Goal: Task Accomplishment & Management: Use online tool/utility

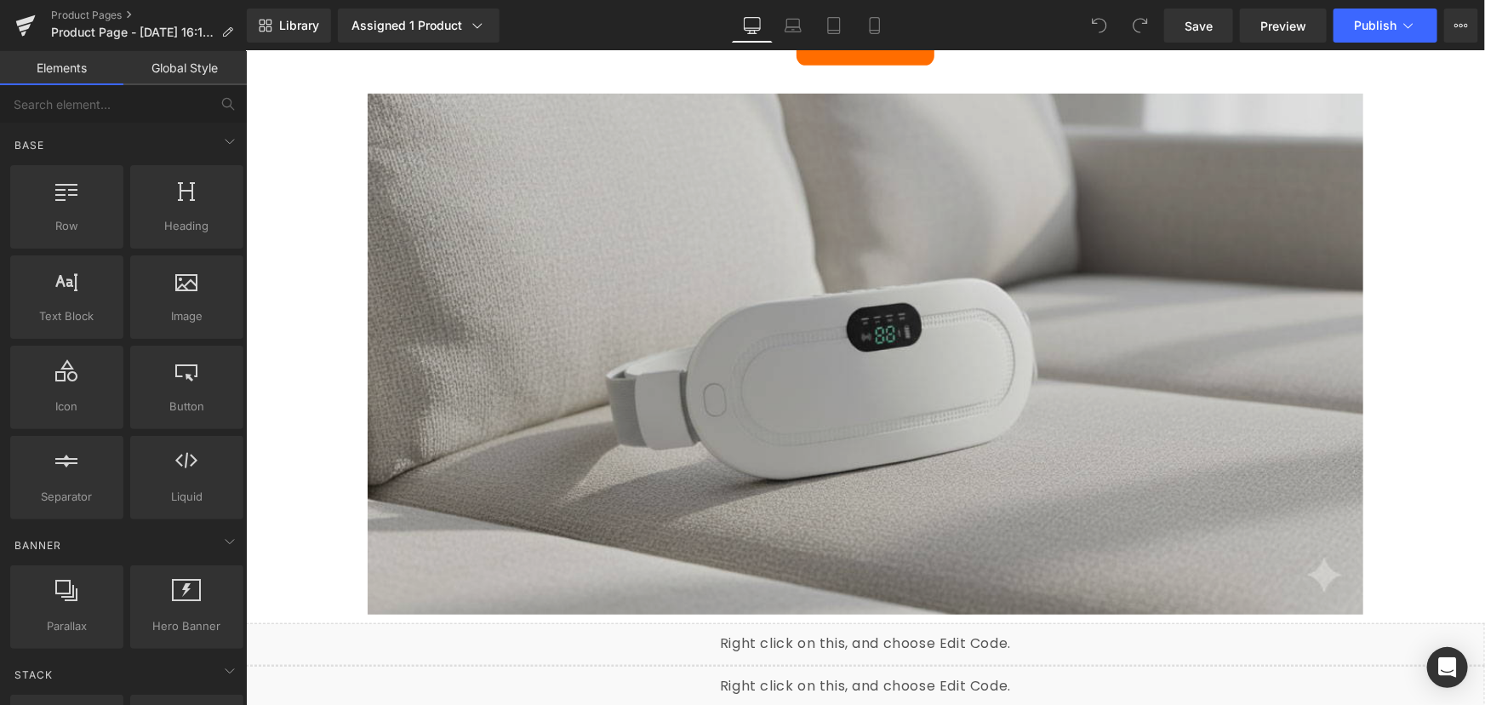
scroll to position [541, 0]
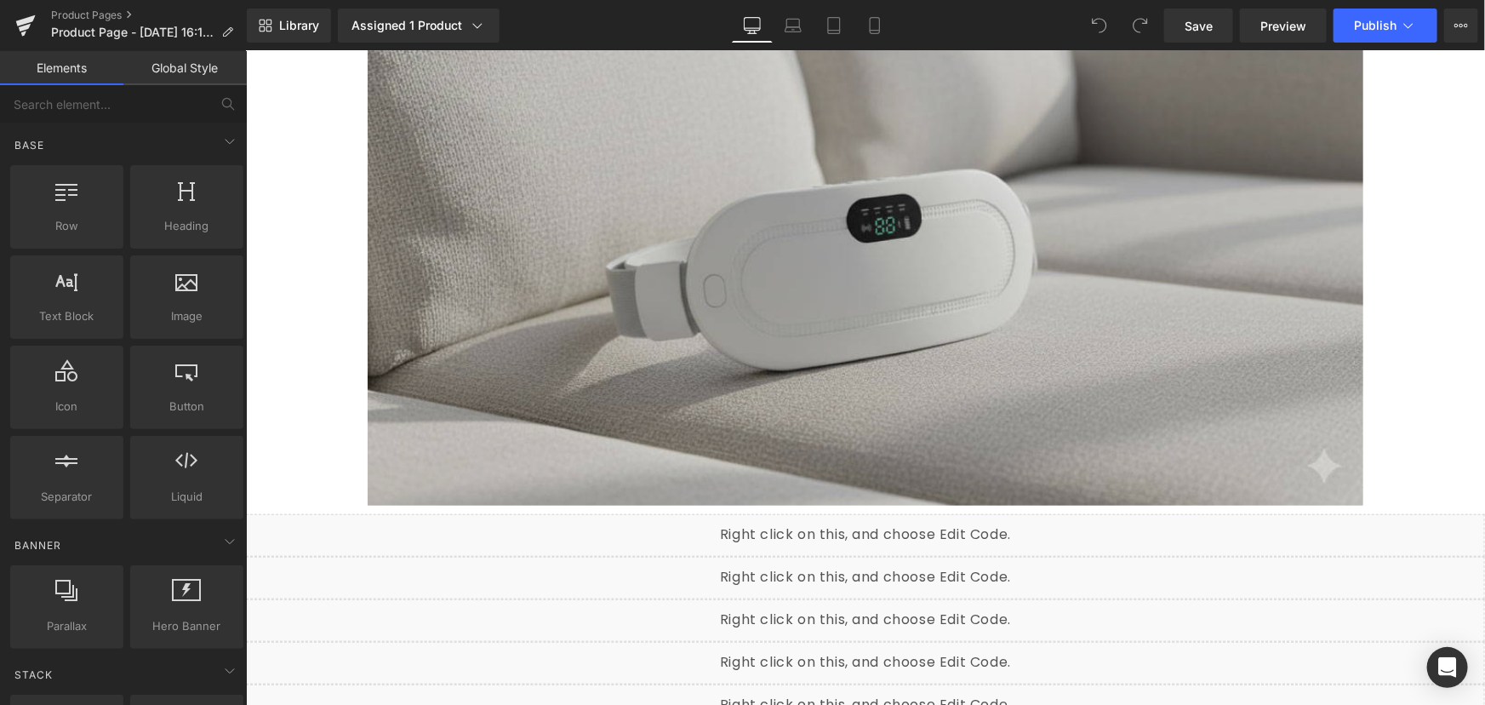
click at [961, 323] on img at bounding box center [865, 244] width 996 height 521
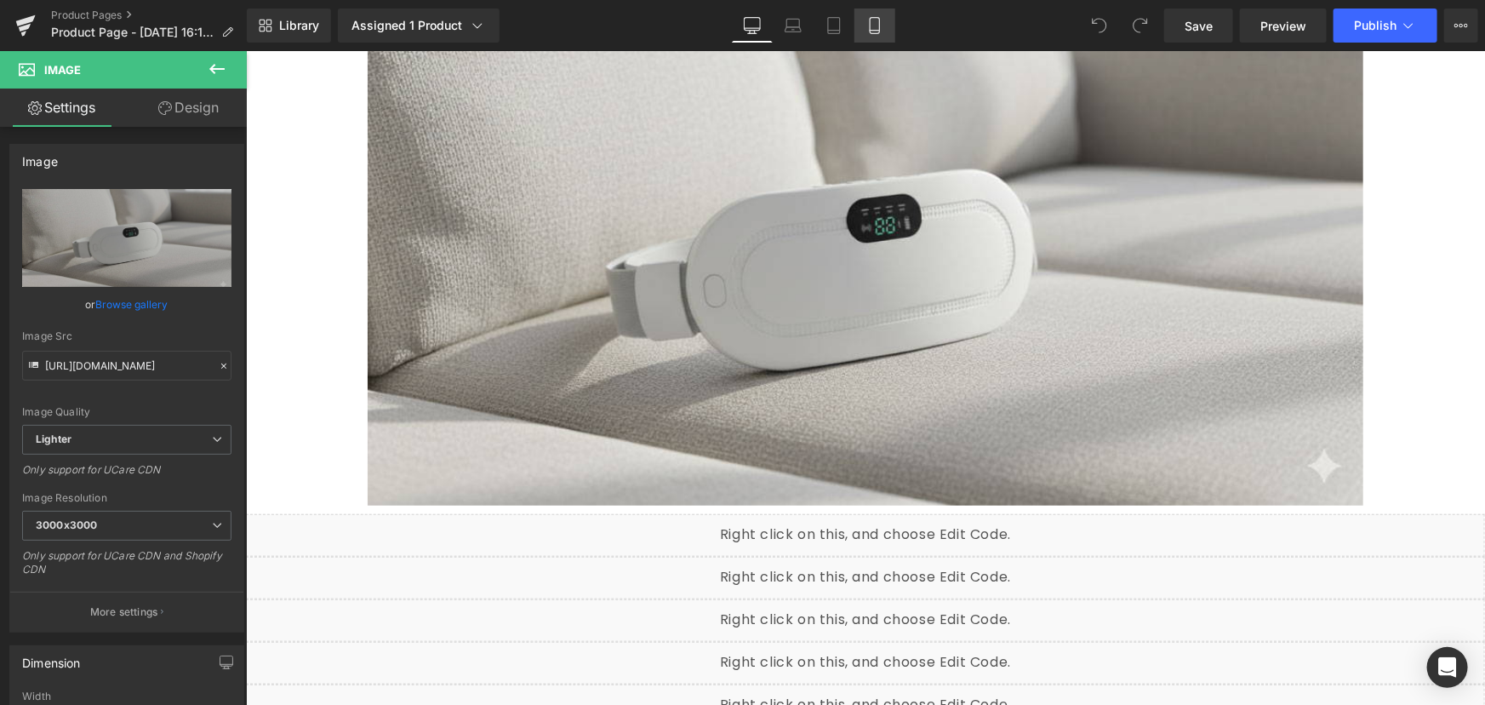
click at [869, 26] on icon at bounding box center [874, 25] width 17 height 17
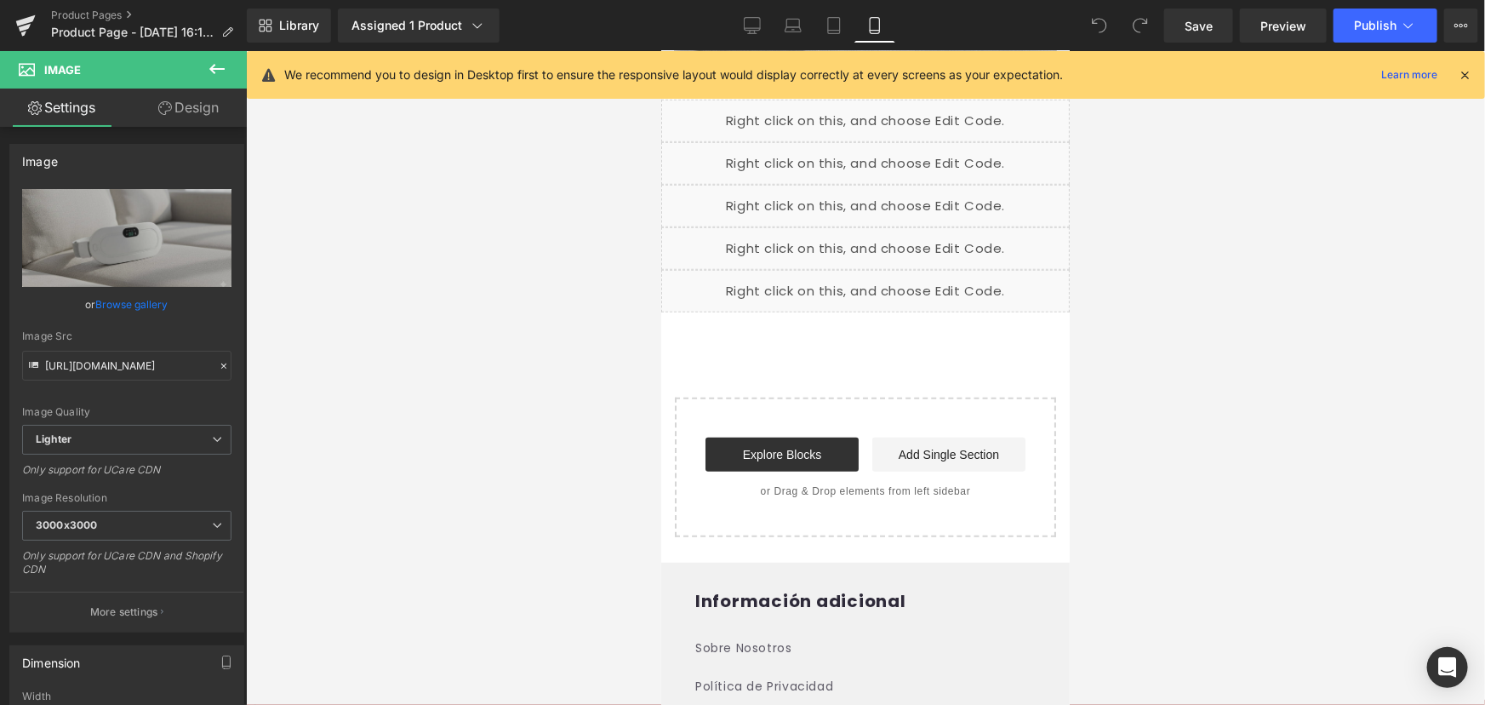
scroll to position [160, 0]
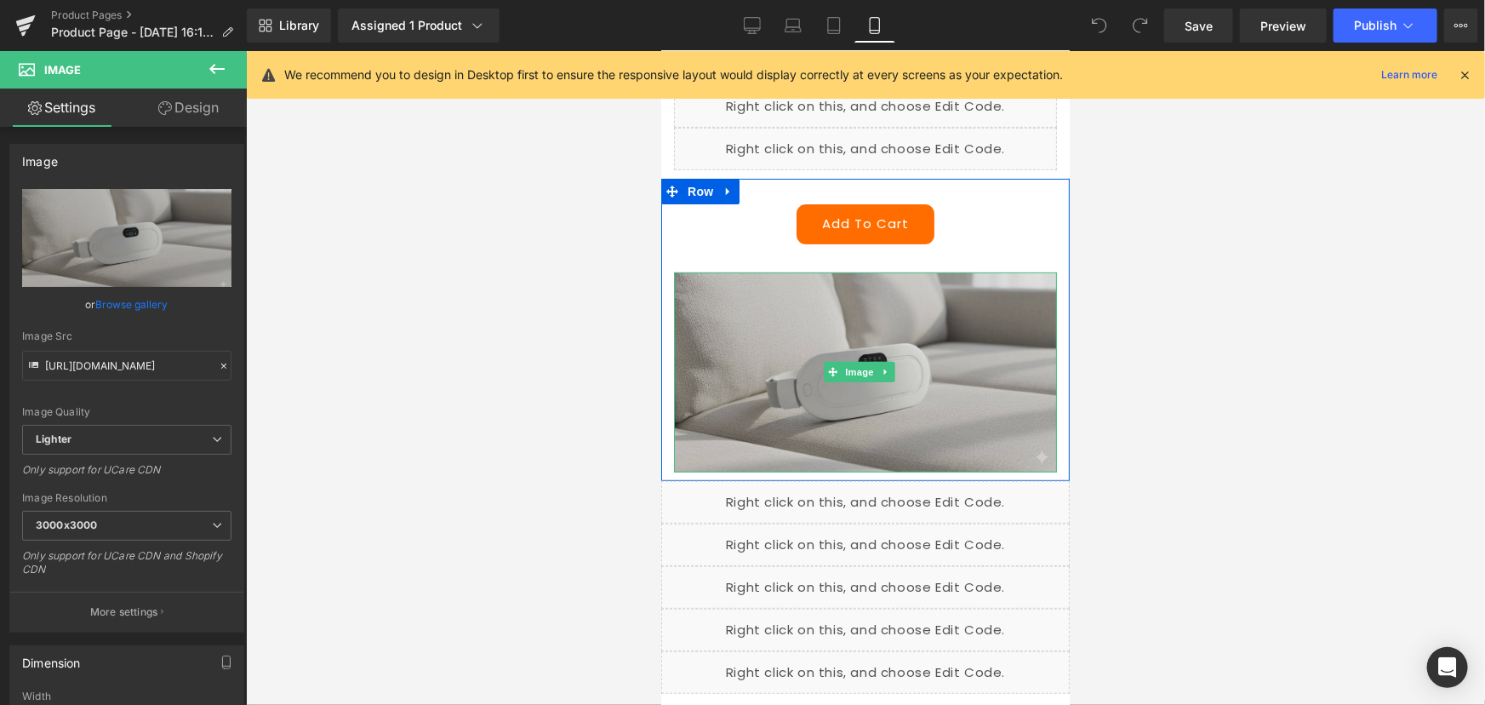
drag, startPoint x: 839, startPoint y: 426, endPoint x: 1266, endPoint y: 477, distance: 429.5
click at [839, 426] on img at bounding box center [864, 372] width 383 height 200
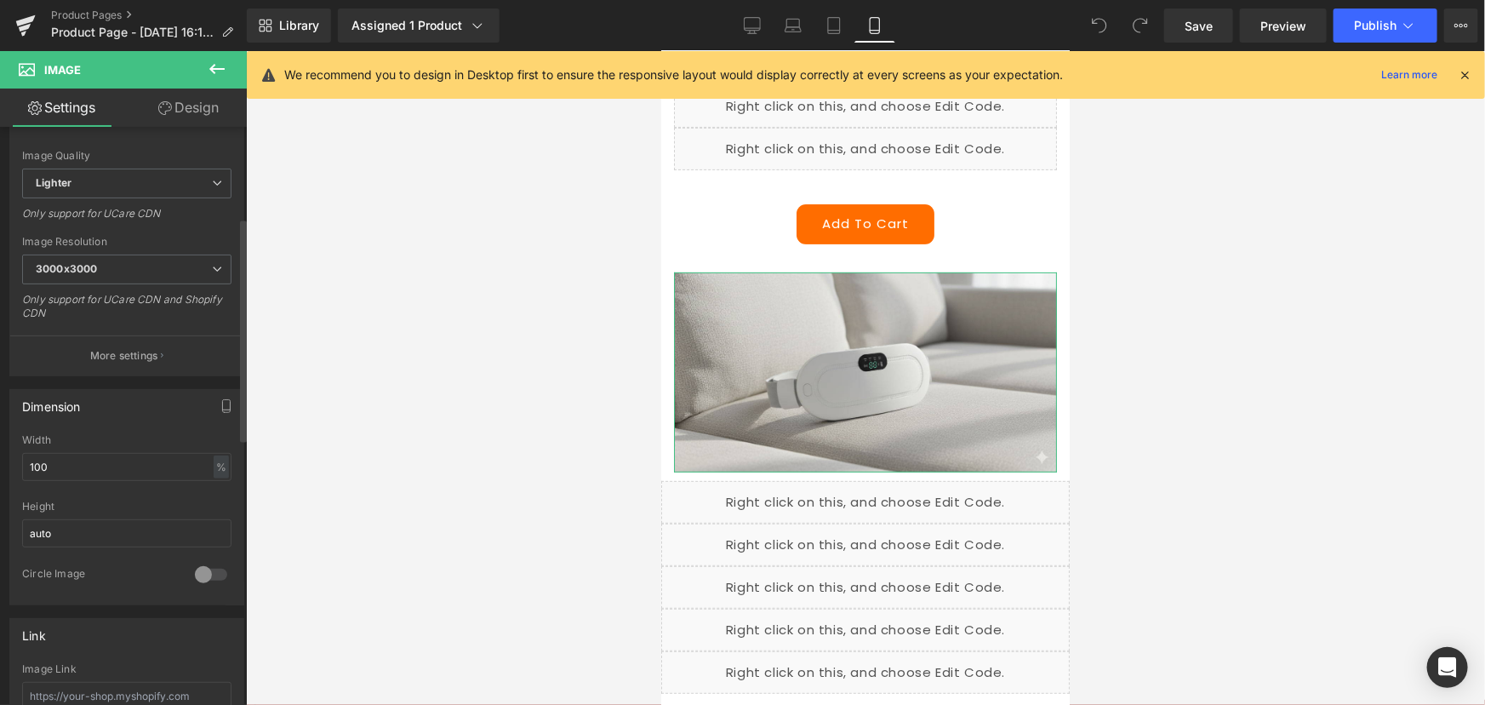
scroll to position [232, 0]
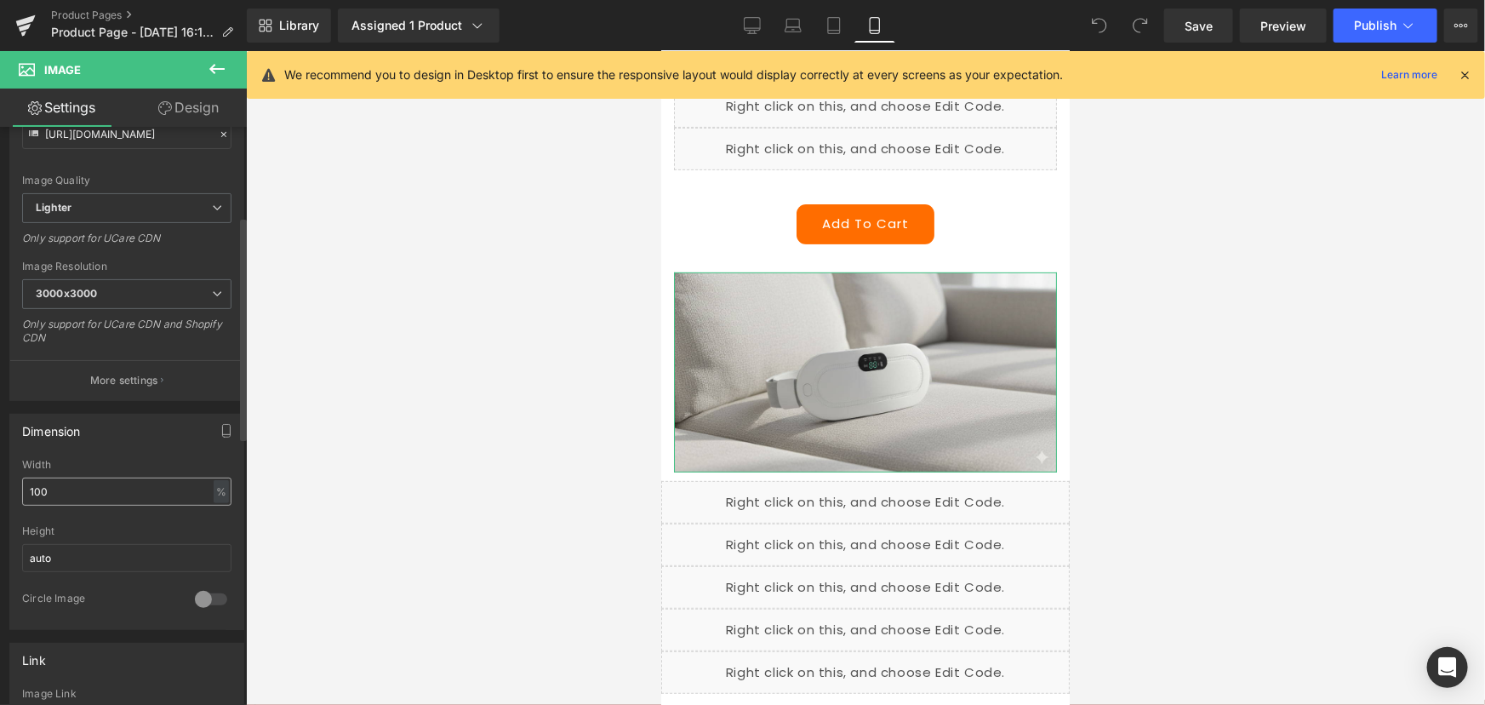
click at [203, 492] on input "100" at bounding box center [126, 491] width 209 height 28
drag, startPoint x: 125, startPoint y: 492, endPoint x: 2, endPoint y: 485, distance: 123.6
click at [2, 489] on div "Dimension 100% Width 100 % % px auto Height auto 0 Circle Image" at bounding box center [127, 515] width 254 height 229
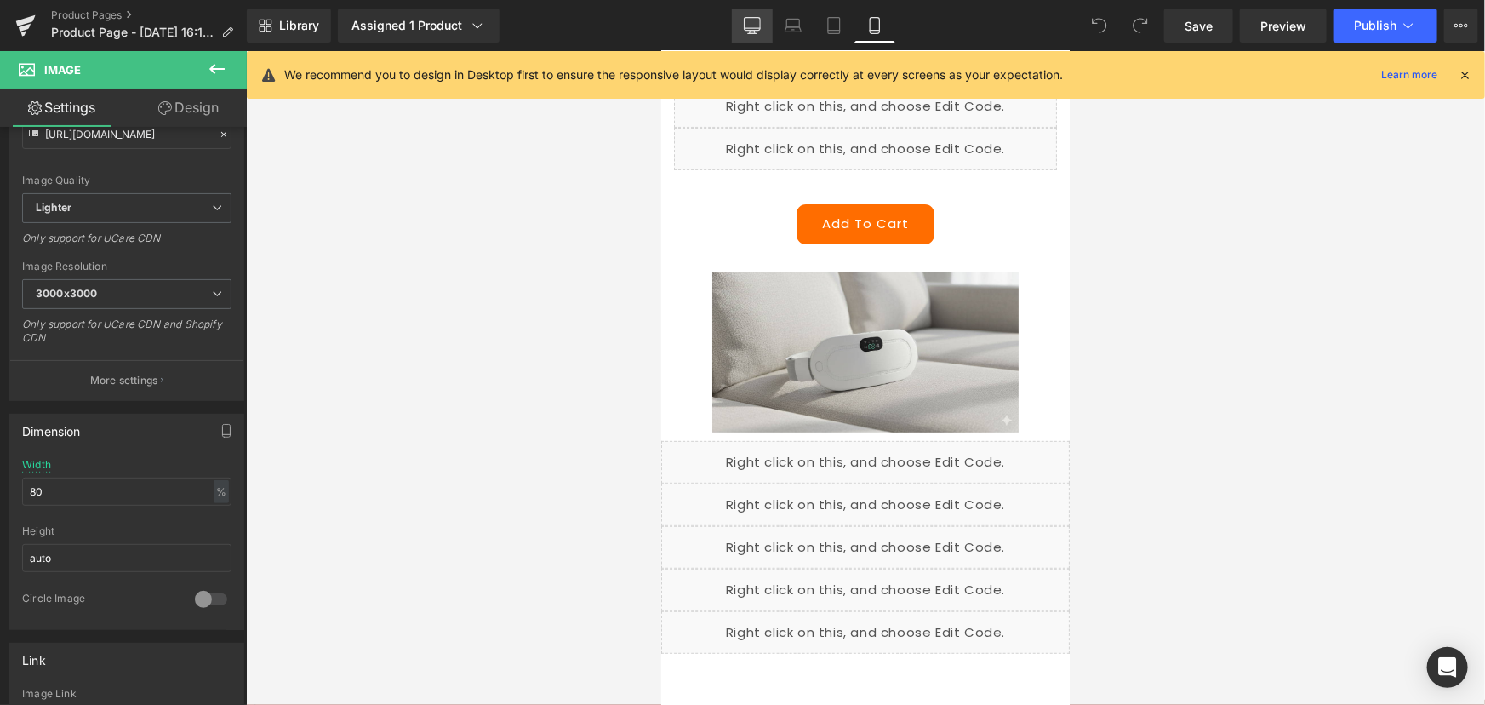
click at [766, 25] on link "Desktop" at bounding box center [752, 26] width 41 height 34
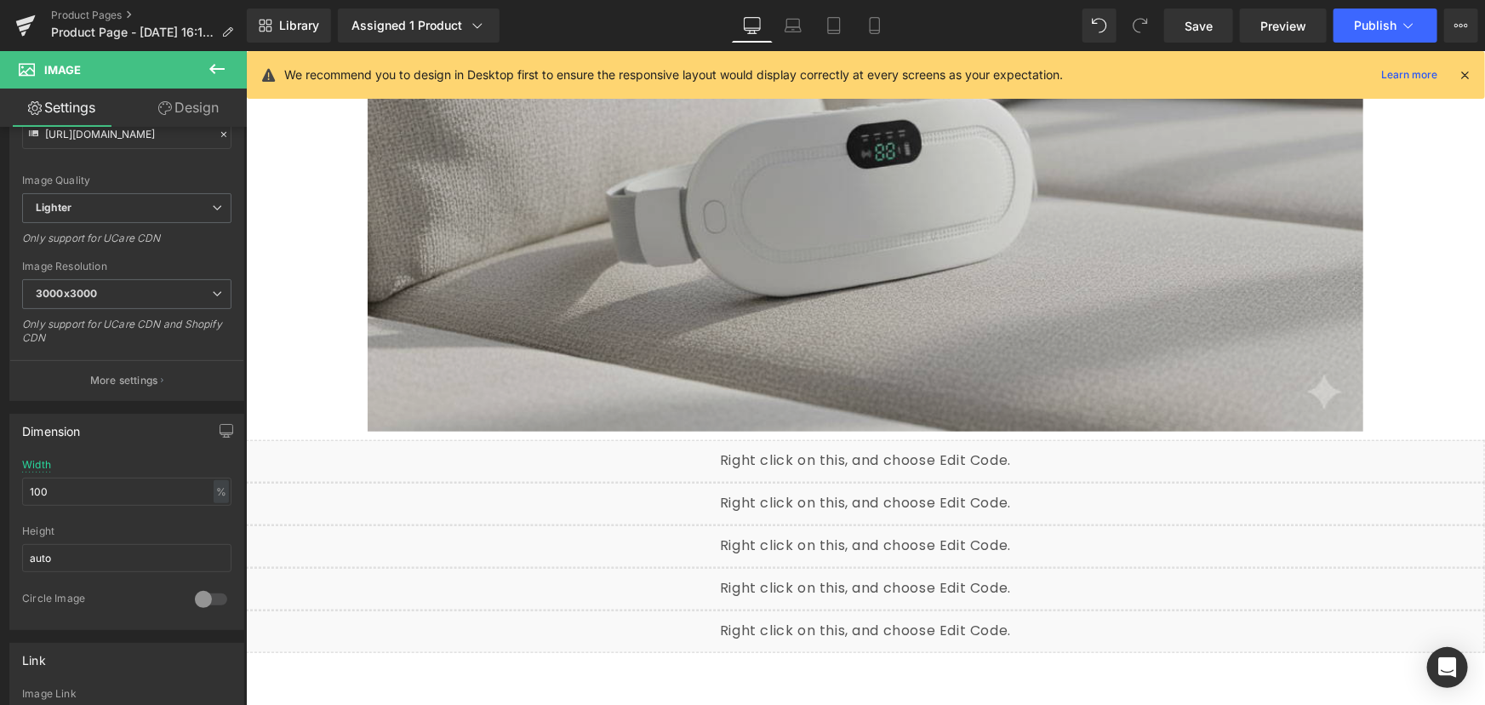
scroll to position [485, 0]
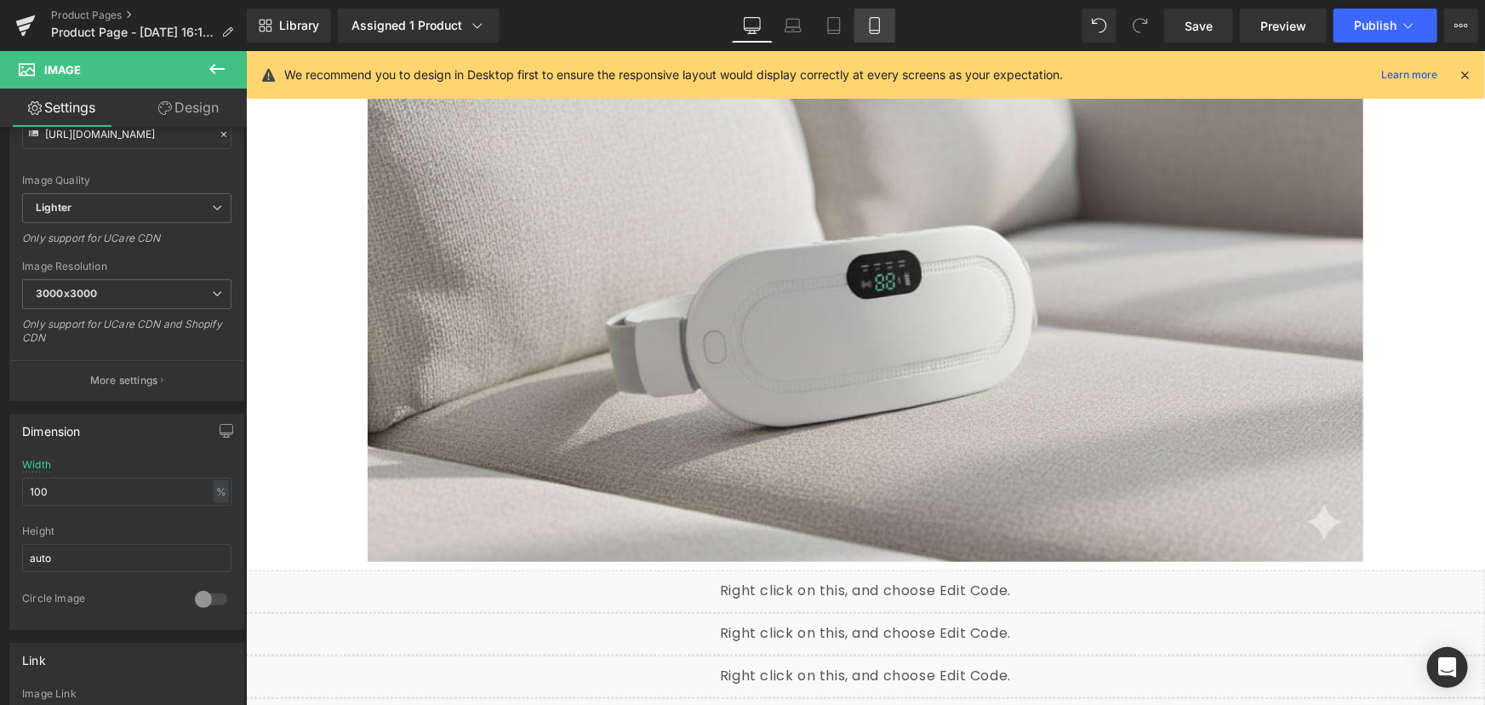
click at [881, 20] on icon at bounding box center [874, 25] width 17 height 17
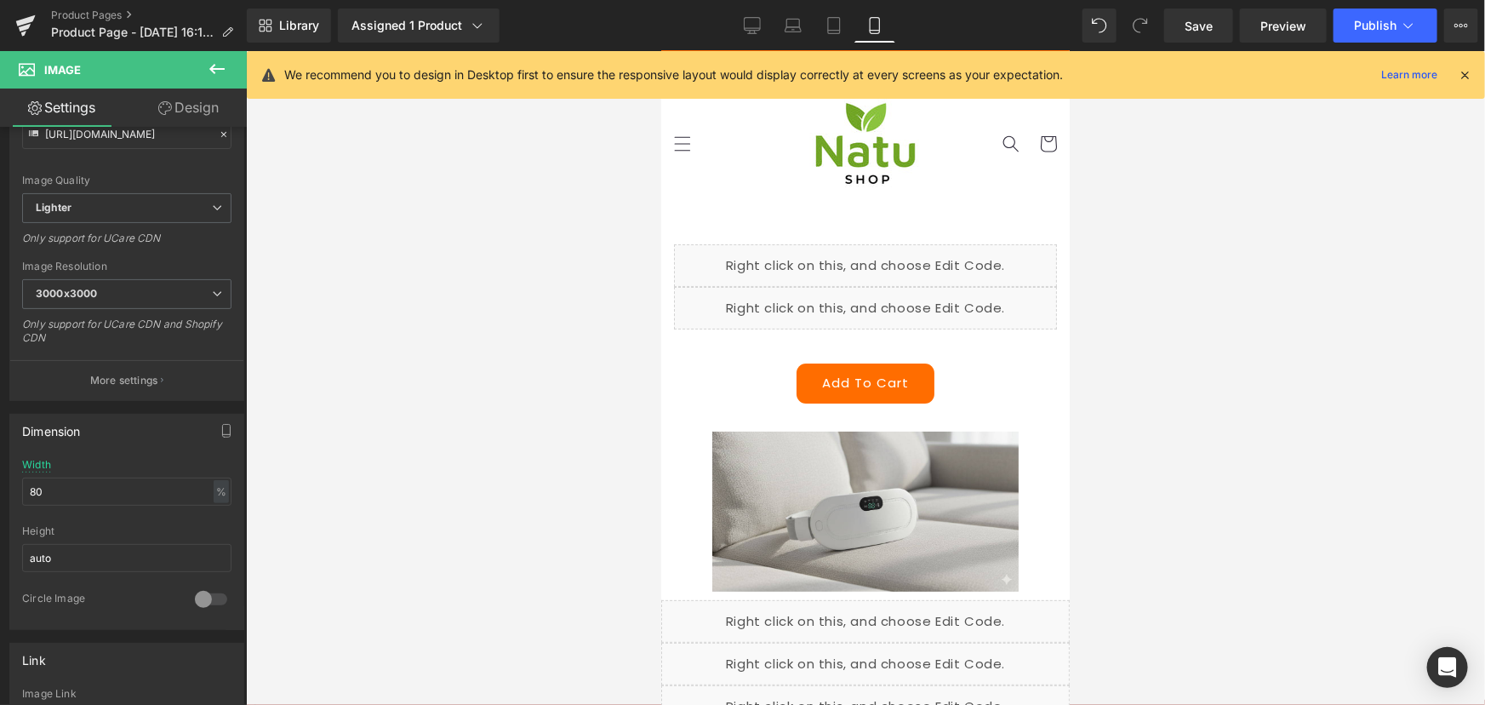
scroll to position [0, 0]
drag, startPoint x: 85, startPoint y: 491, endPoint x: 0, endPoint y: 468, distance: 88.2
click at [0, 468] on div "Dimension 80% Width 80 % % px auto Height auto 0 Circle Image" at bounding box center [127, 515] width 254 height 229
type input "100"
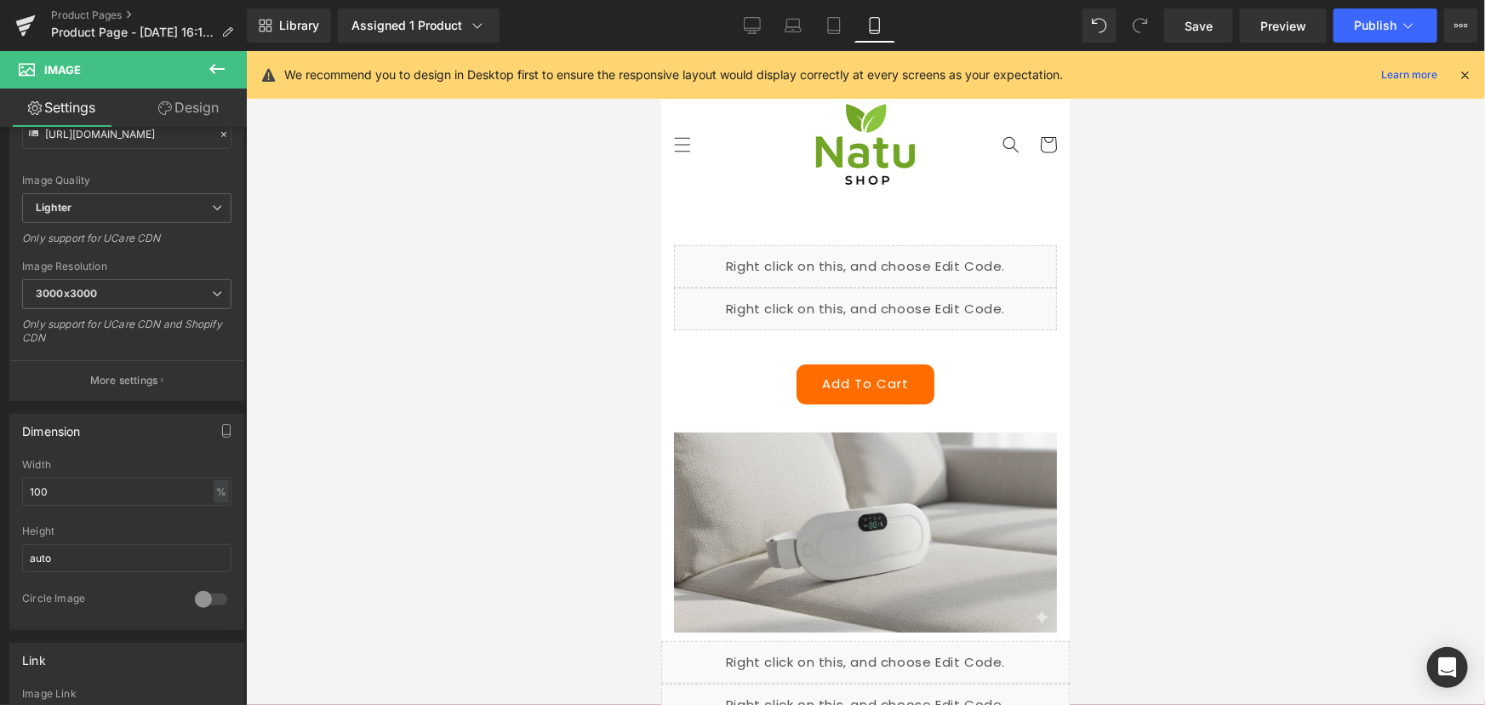
click at [1119, 457] on div at bounding box center [865, 378] width 1239 height 654
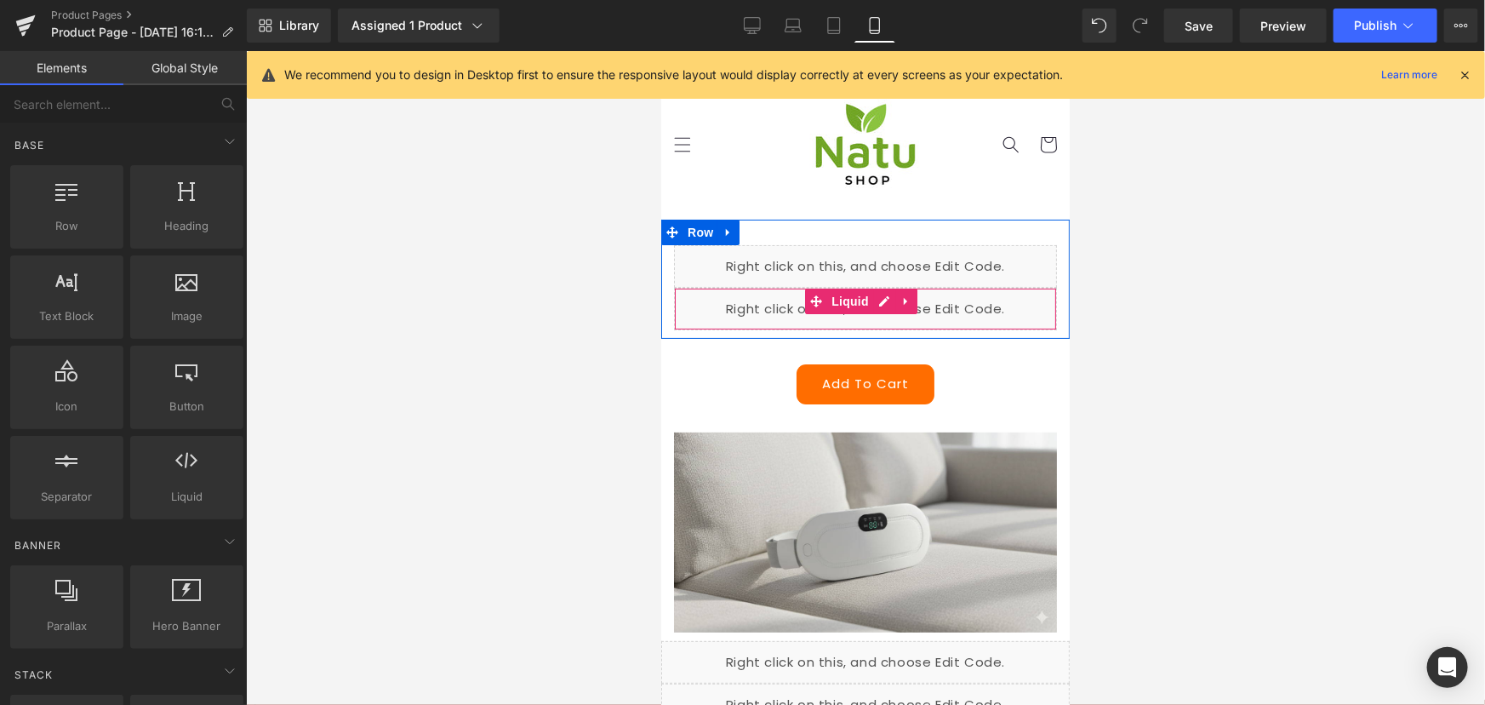
click at [881, 303] on div "Liquid" at bounding box center [864, 308] width 383 height 43
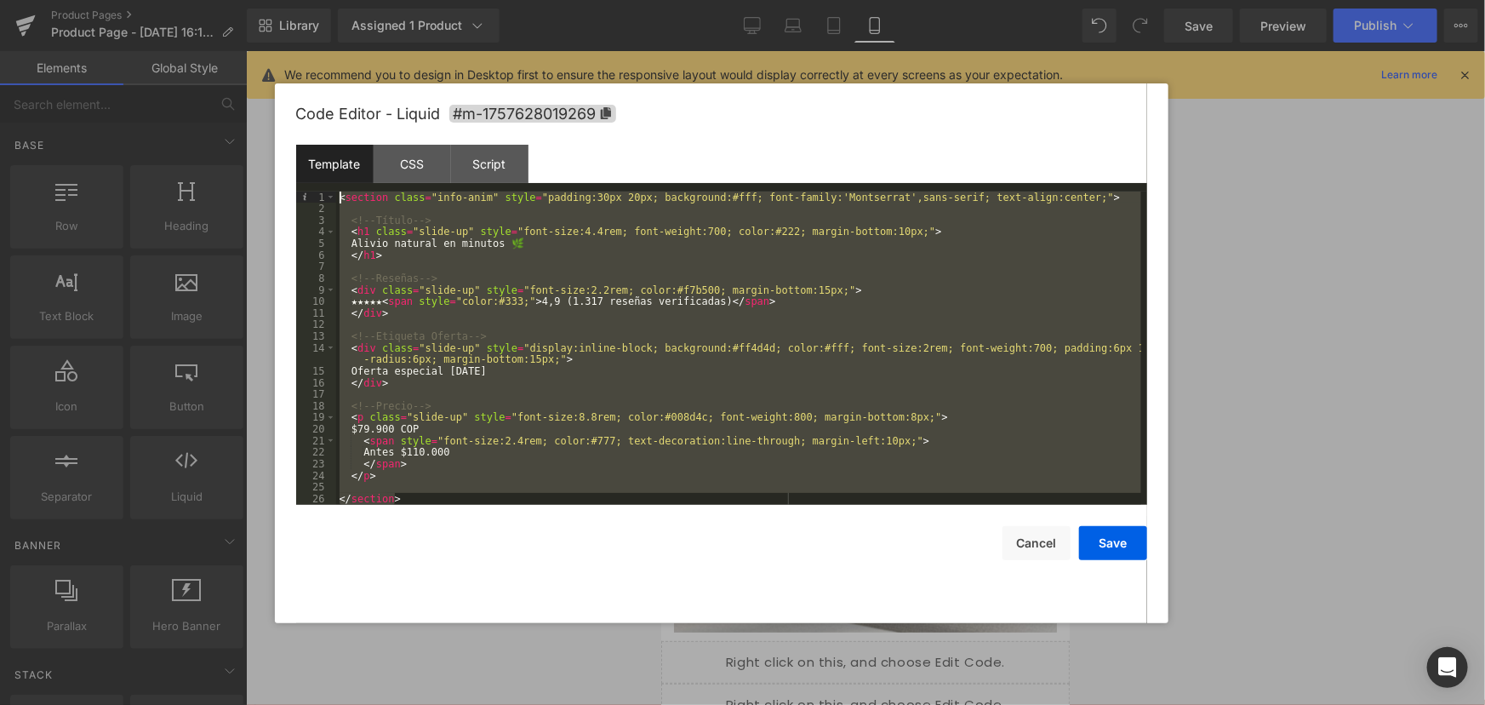
drag, startPoint x: 491, startPoint y: 484, endPoint x: 84, endPoint y: 45, distance: 598.6
click at [84, 45] on body "You are previewing how the will restyle your page. You can not edit Elements in…" at bounding box center [742, 352] width 1485 height 705
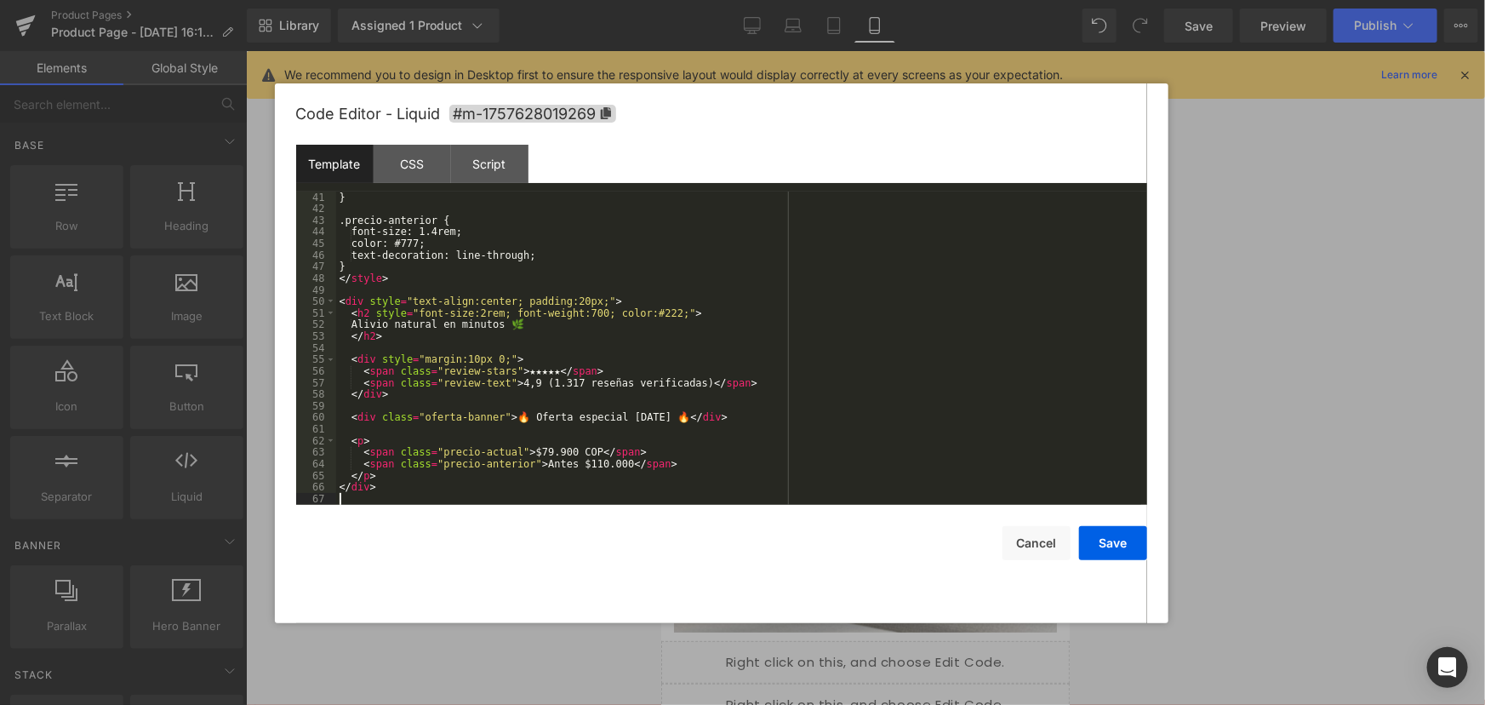
scroll to position [464, 0]
click at [1100, 551] on button "Save" at bounding box center [1113, 543] width 68 height 34
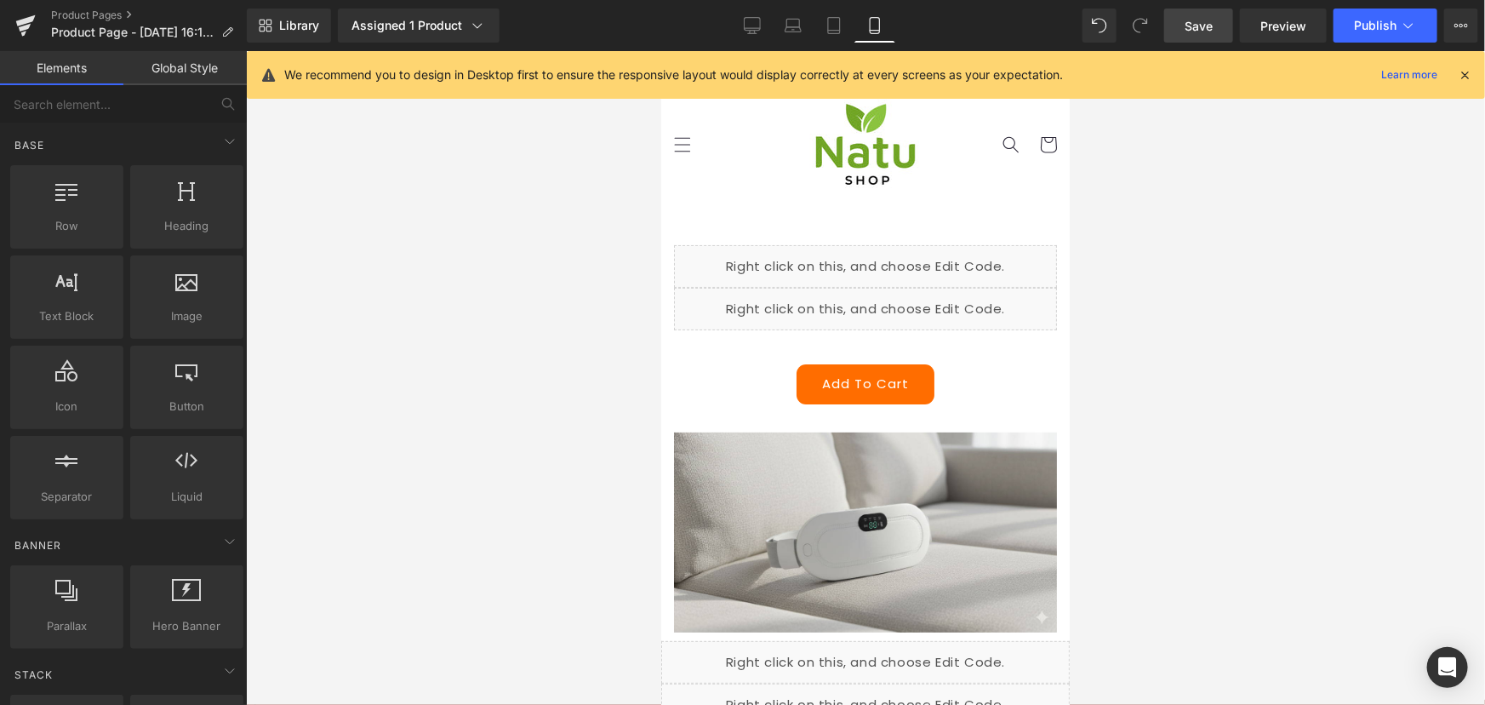
click at [1192, 31] on span "Save" at bounding box center [1199, 26] width 28 height 18
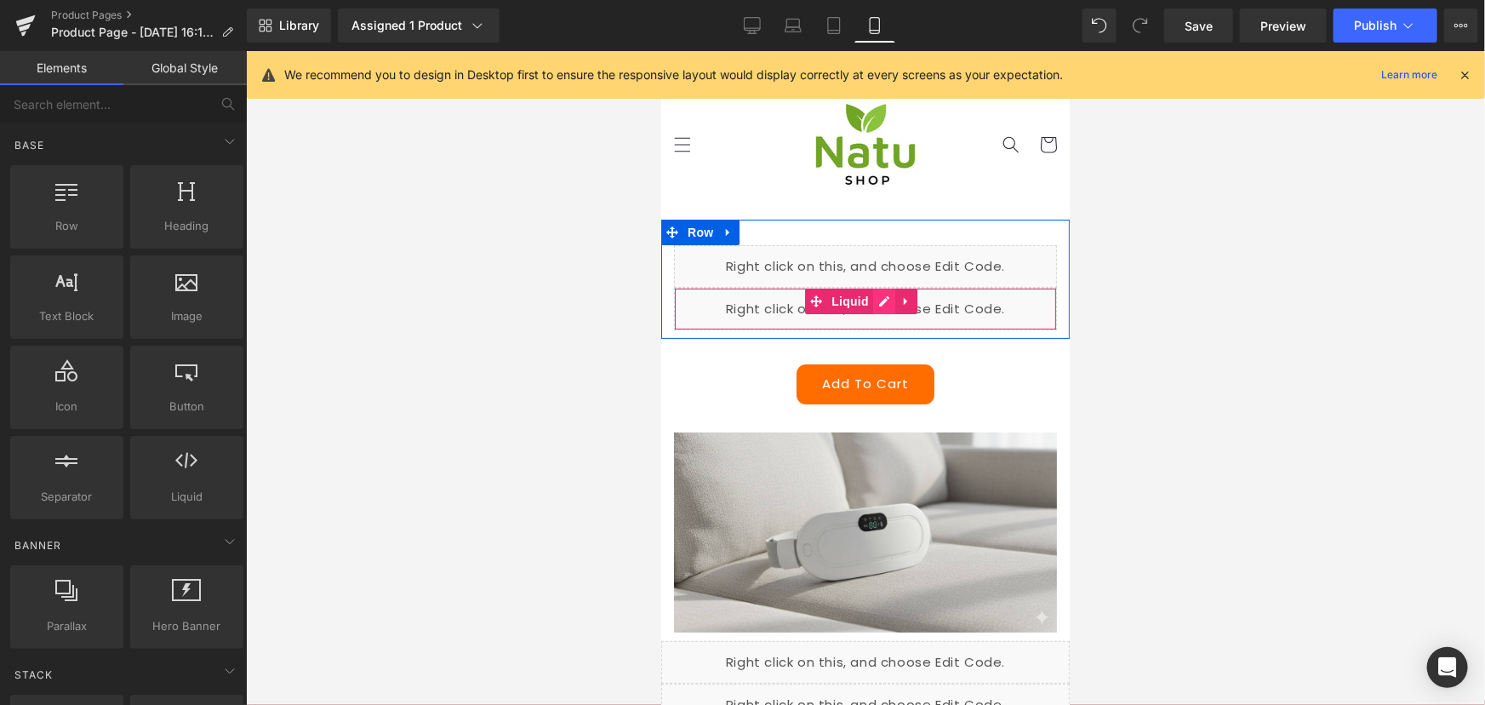
click at [883, 297] on div "Liquid" at bounding box center [864, 308] width 383 height 43
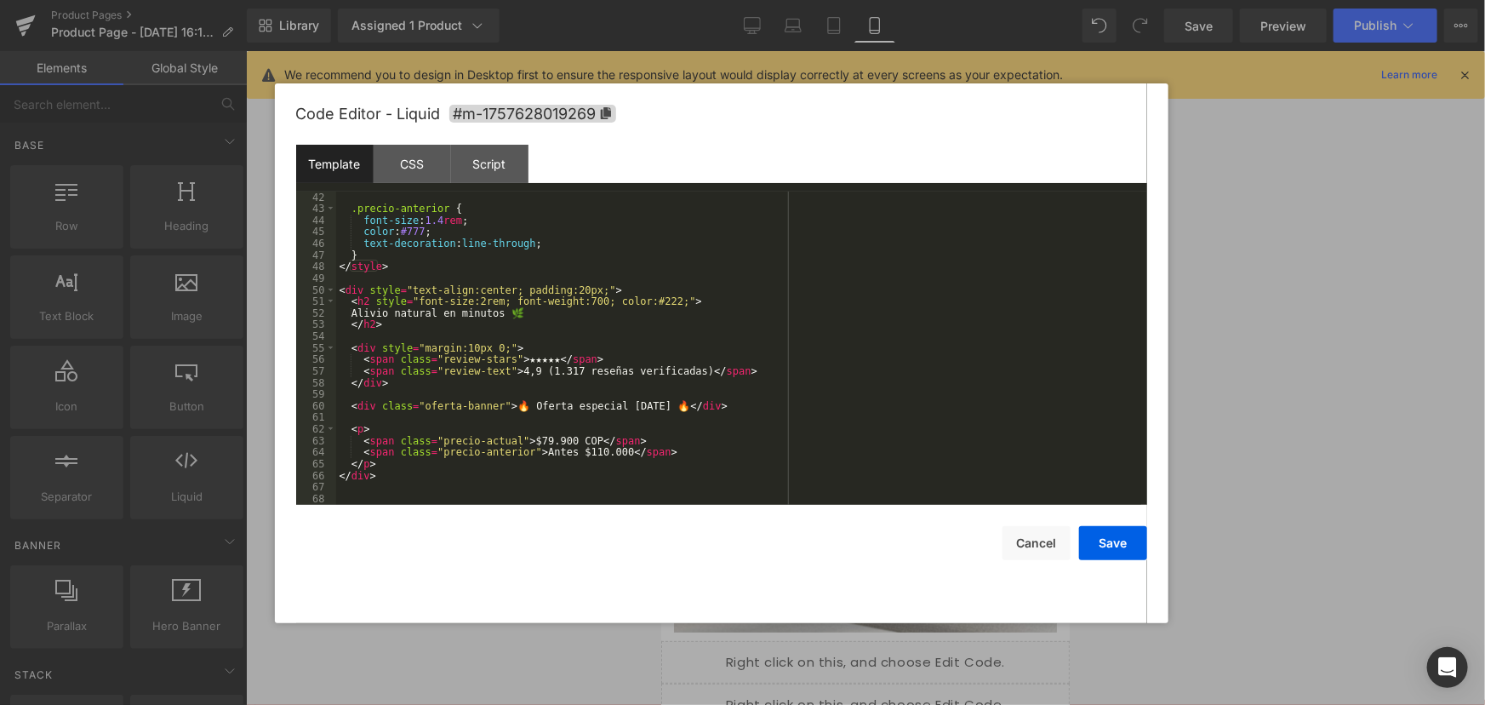
scroll to position [476, 0]
drag, startPoint x: 689, startPoint y: 408, endPoint x: 341, endPoint y: 409, distance: 348.1
click at [341, 409] on div ".precio-anterior { font-size : 1.4 rem ; color : #777 ; text-decoration : line-…" at bounding box center [738, 359] width 805 height 336
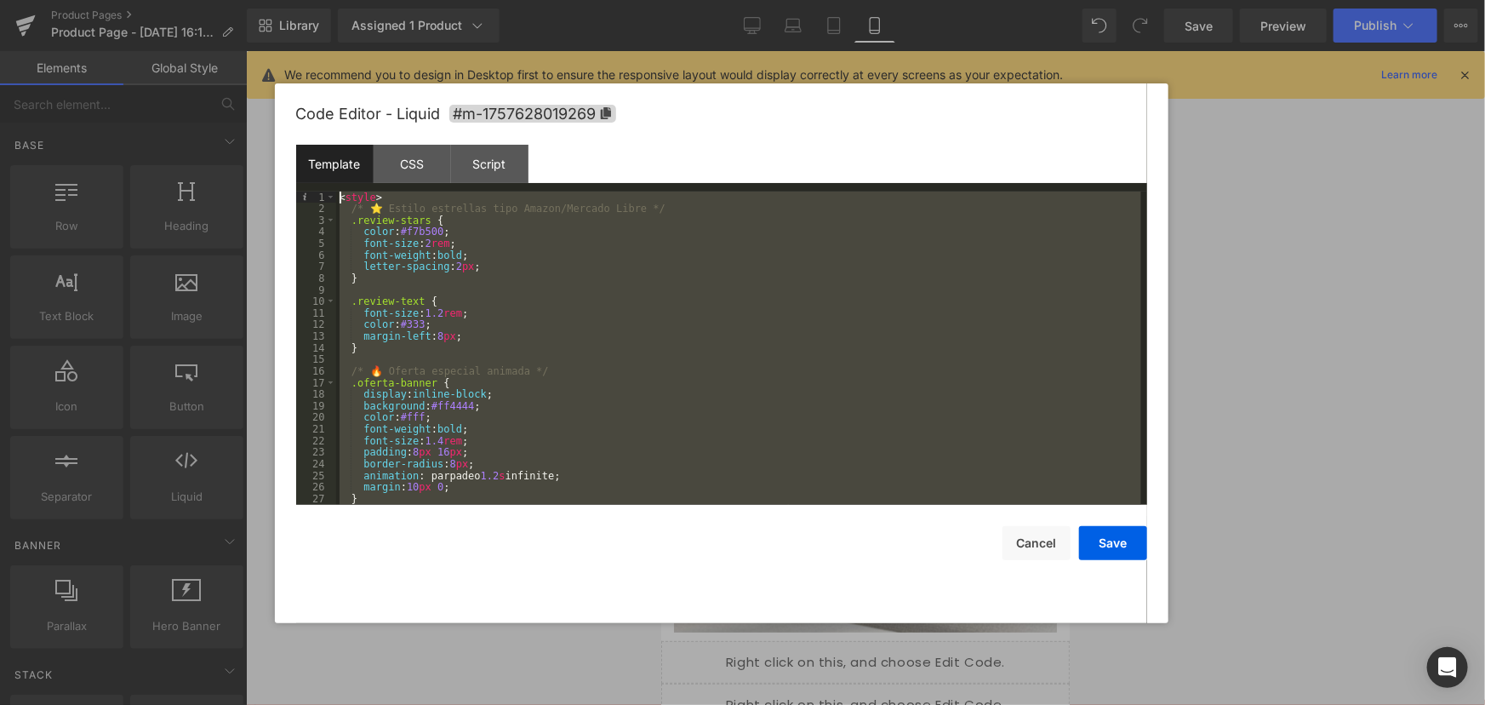
scroll to position [0, 0]
drag, startPoint x: 381, startPoint y: 488, endPoint x: 147, endPoint y: 6, distance: 535.6
click at [147, 6] on body "You are previewing how the will restyle your page. You can not edit Elements in…" at bounding box center [742, 352] width 1485 height 705
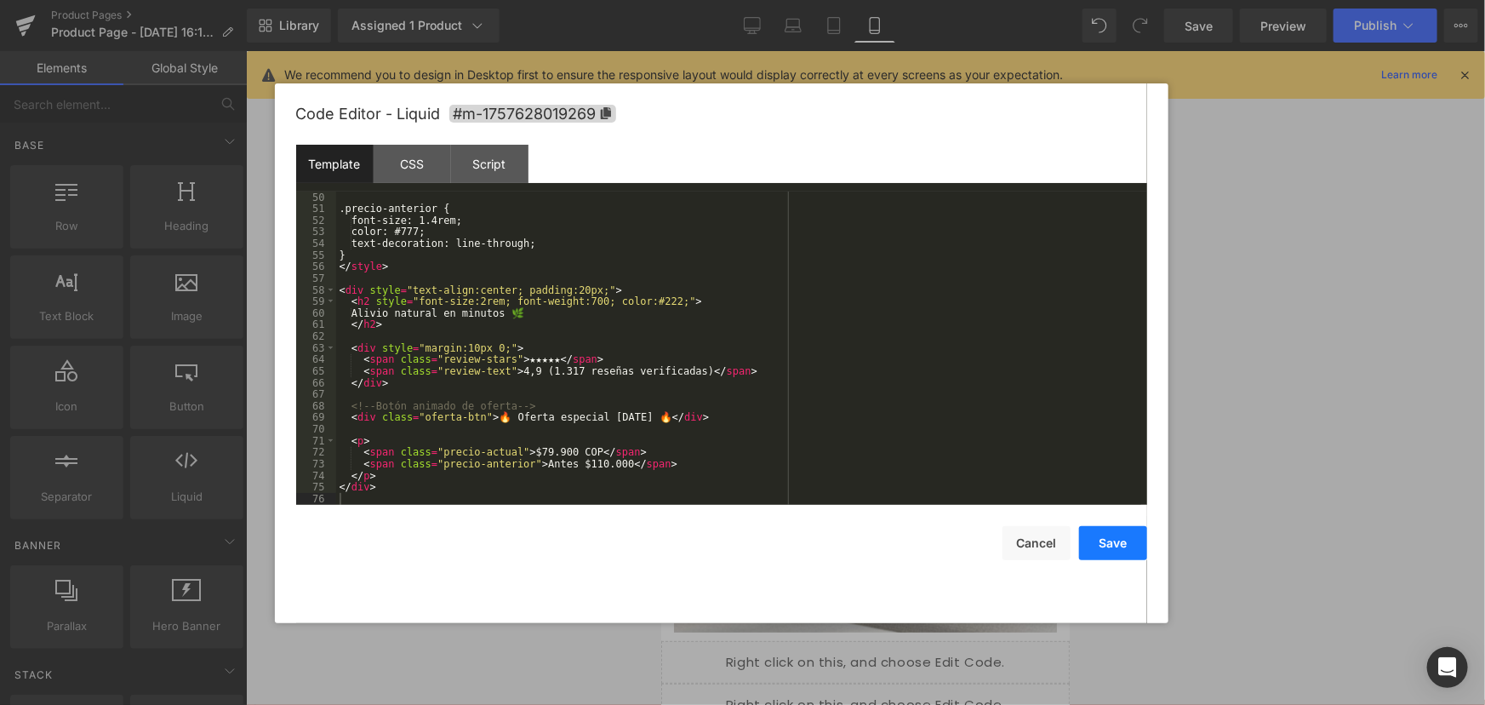
click at [1104, 550] on button "Save" at bounding box center [1113, 543] width 68 height 34
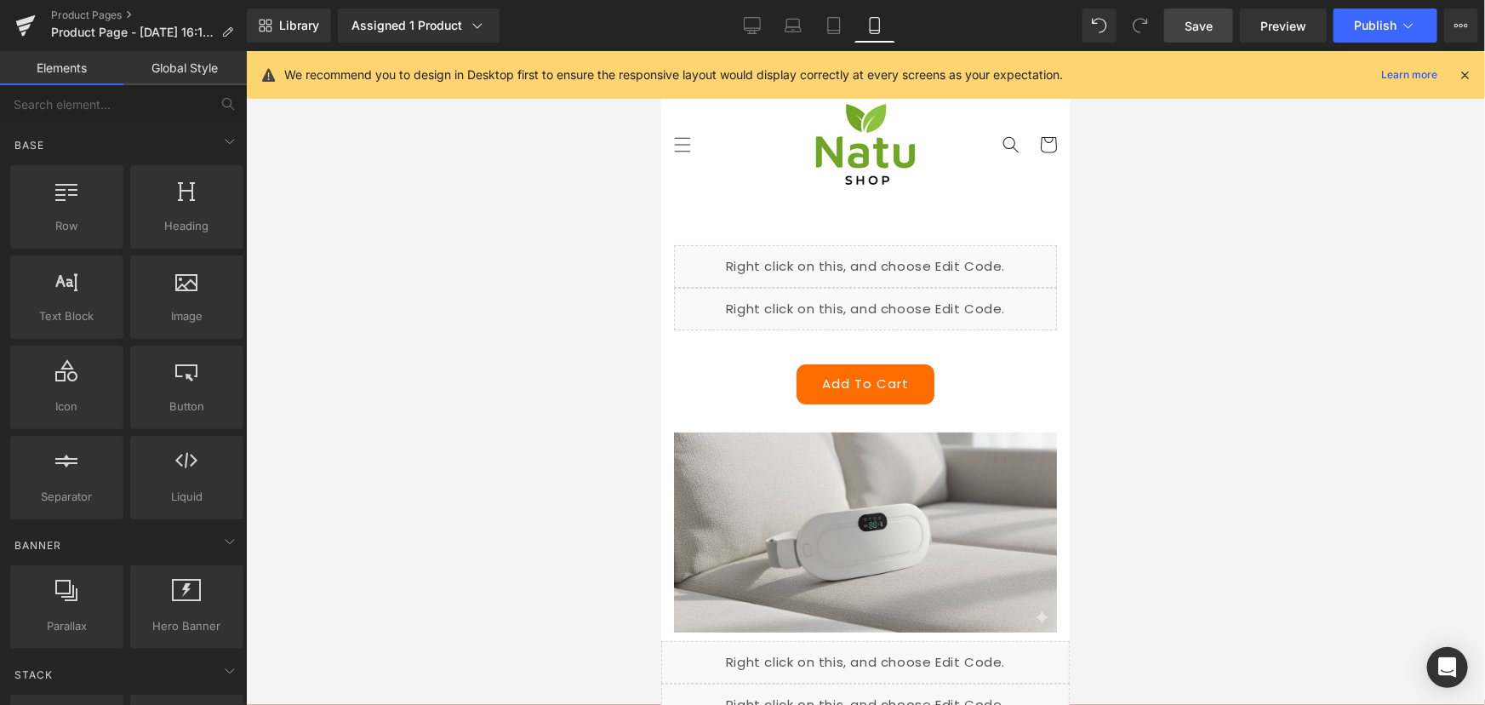
click at [1209, 38] on link "Save" at bounding box center [1198, 26] width 69 height 34
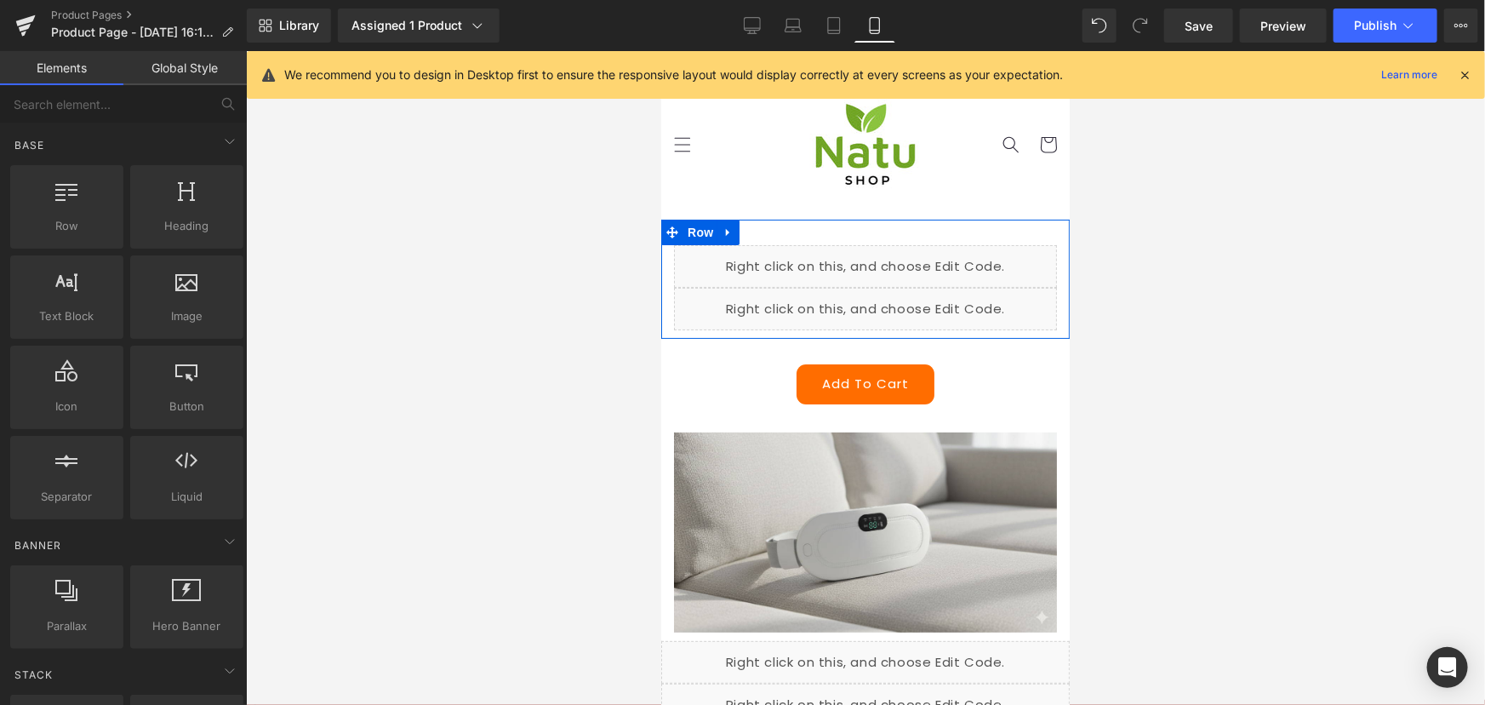
click at [886, 300] on div "Liquid" at bounding box center [864, 308] width 383 height 43
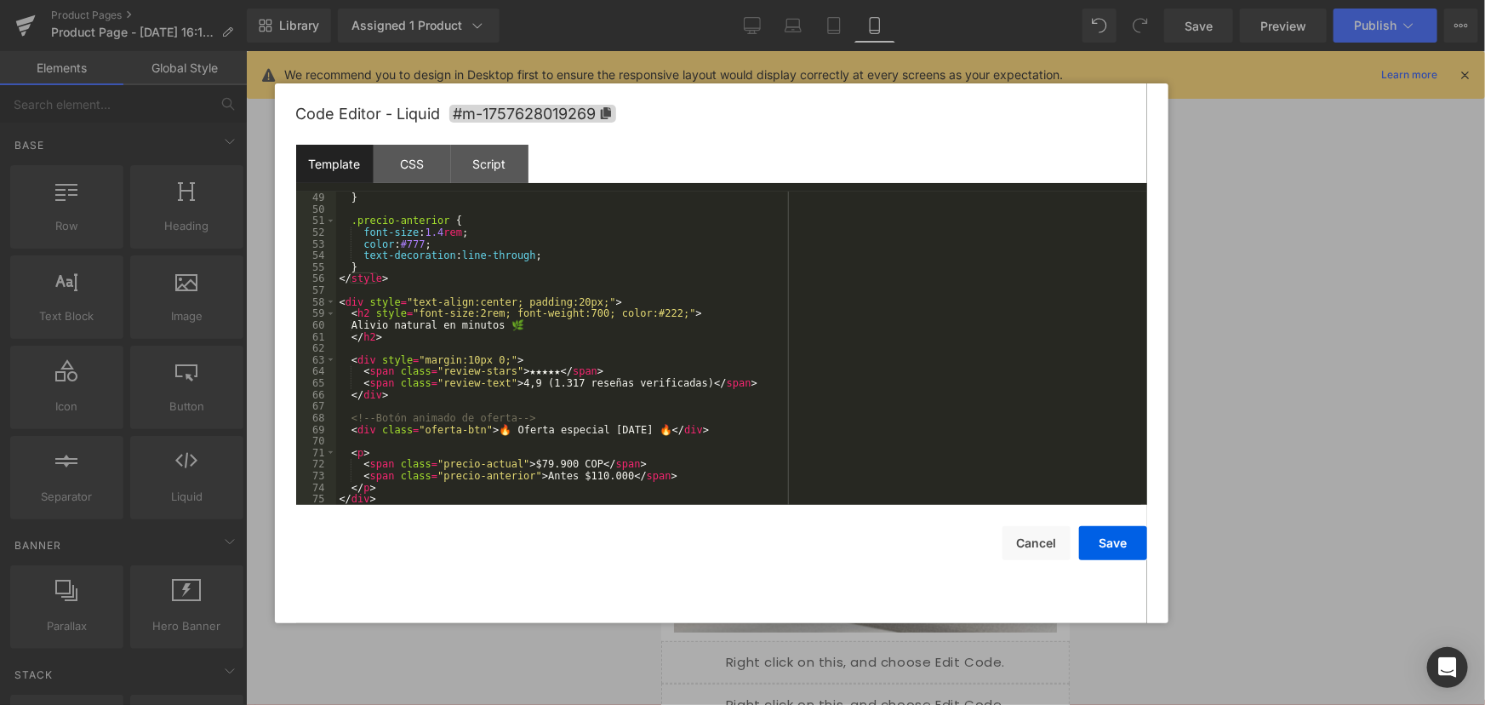
scroll to position [580, 0]
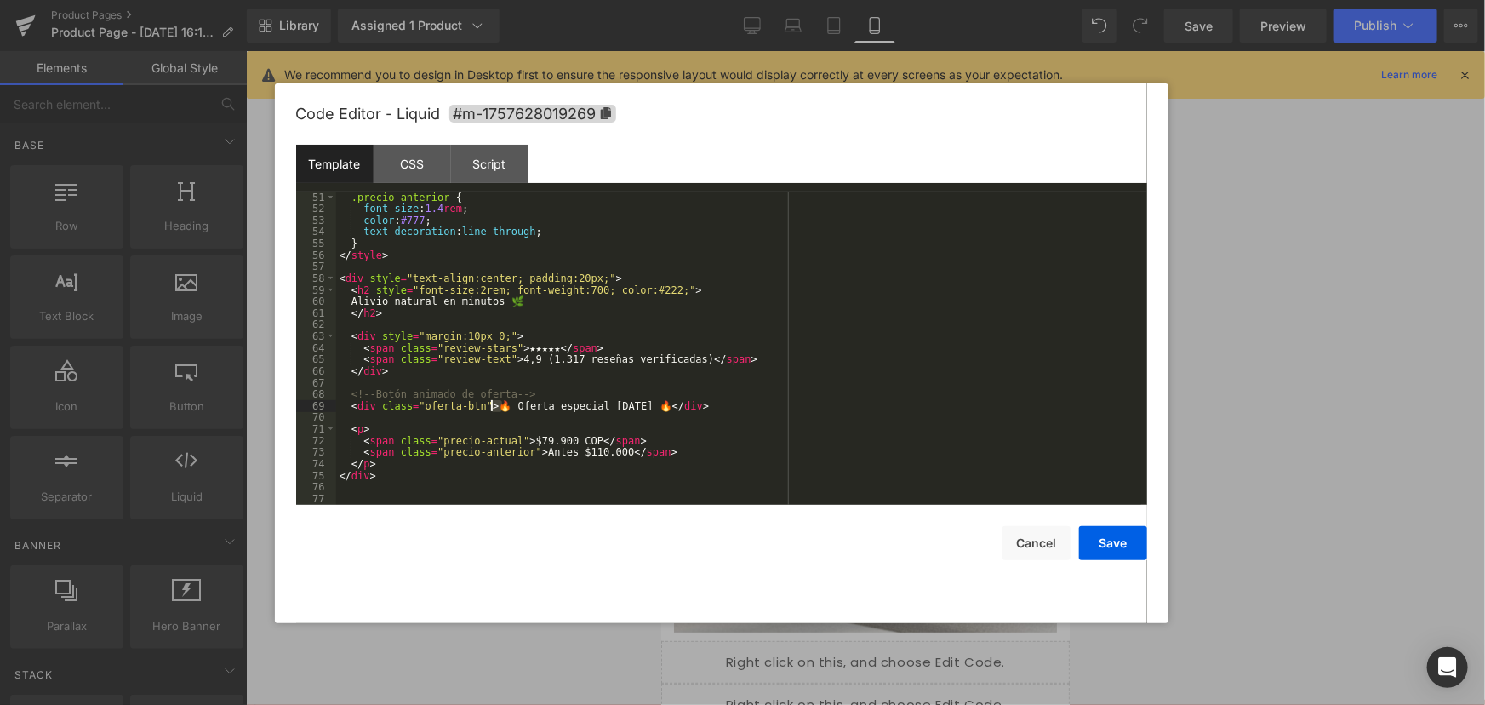
drag, startPoint x: 500, startPoint y: 406, endPoint x: 489, endPoint y: 403, distance: 11.4
click at [489, 403] on div ".precio-anterior { font-size : 1.4 rem ; color : #777 ; text-decoration : line-…" at bounding box center [738, 359] width 805 height 336
drag, startPoint x: 527, startPoint y: 409, endPoint x: 536, endPoint y: 432, distance: 24.8
click at [528, 410] on div ".precio-anterior { font-size : 1.4 rem ; color : #777 ; text-decoration : line-…" at bounding box center [738, 359] width 805 height 336
click at [612, 406] on div ".precio-anterior { font-size : 1.4 rem ; color : #777 ; text-decoration : line-…" at bounding box center [738, 359] width 805 height 336
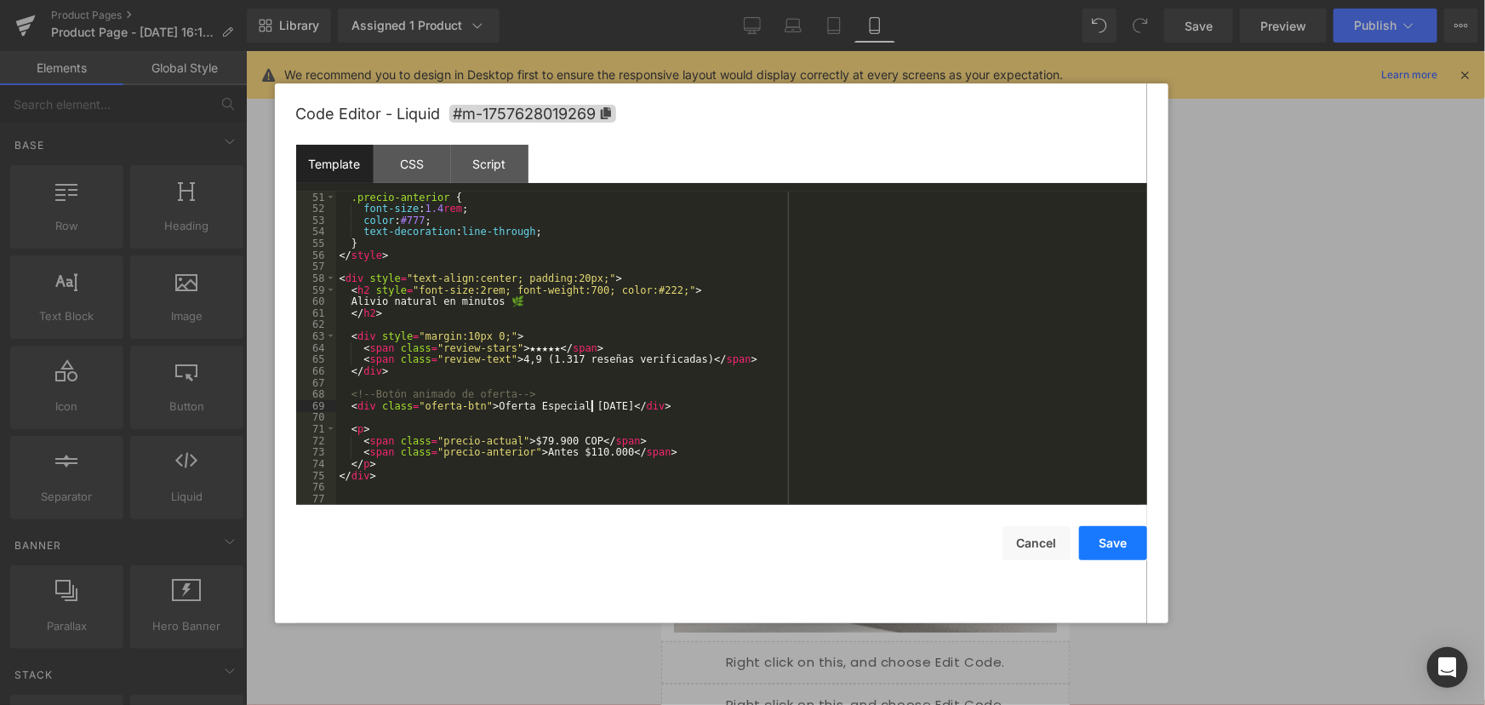
click at [1135, 546] on button "Save" at bounding box center [1113, 543] width 68 height 34
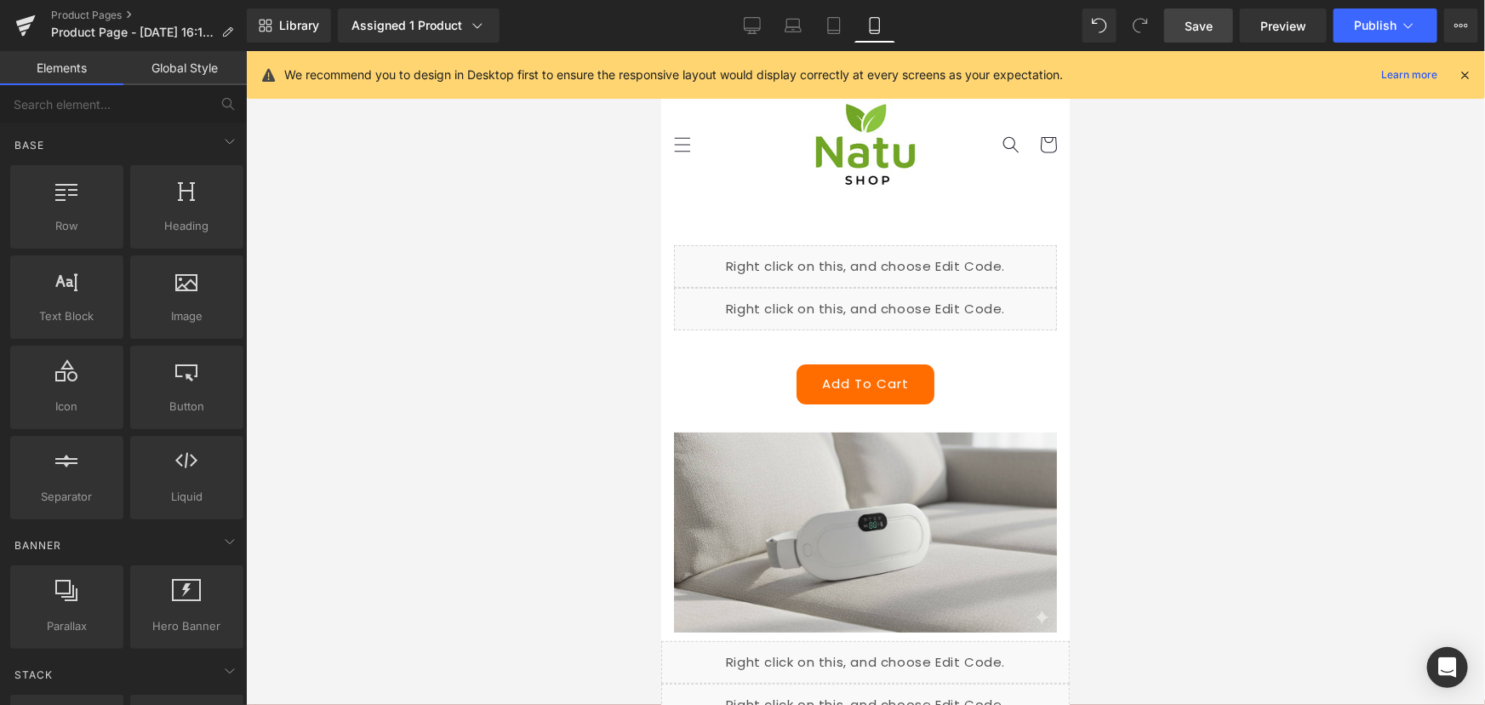
click at [1186, 26] on span "Save" at bounding box center [1199, 26] width 28 height 18
